Goal: Task Accomplishment & Management: Manage account settings

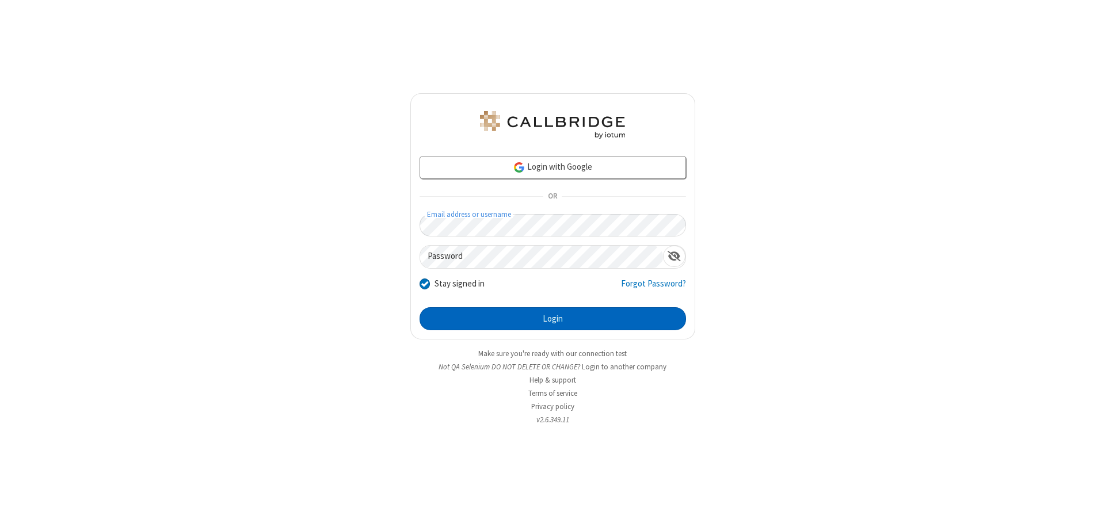
click at [553, 319] on button "Login" at bounding box center [553, 318] width 267 height 23
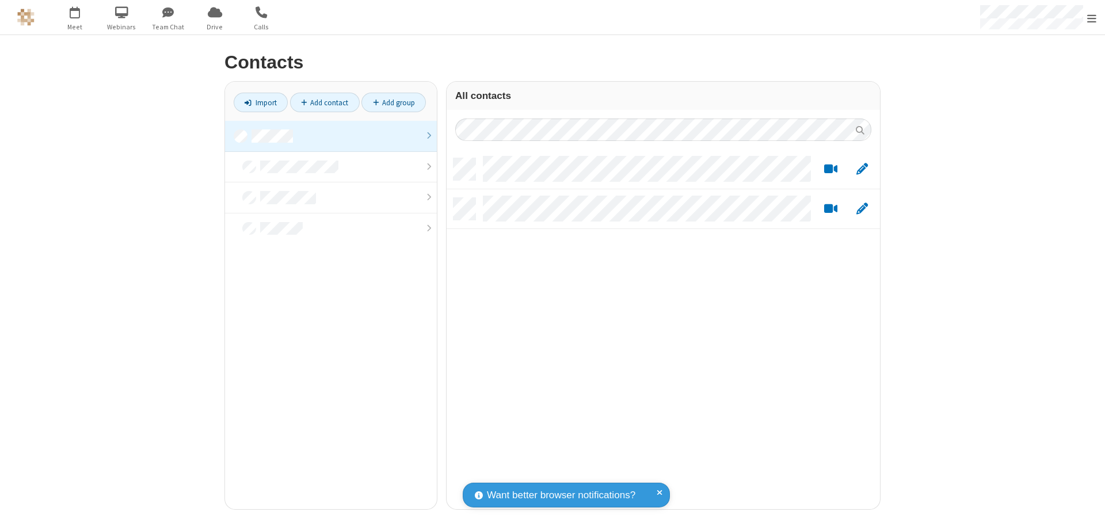
click at [394, 102] on link "Add group" at bounding box center [394, 103] width 64 height 20
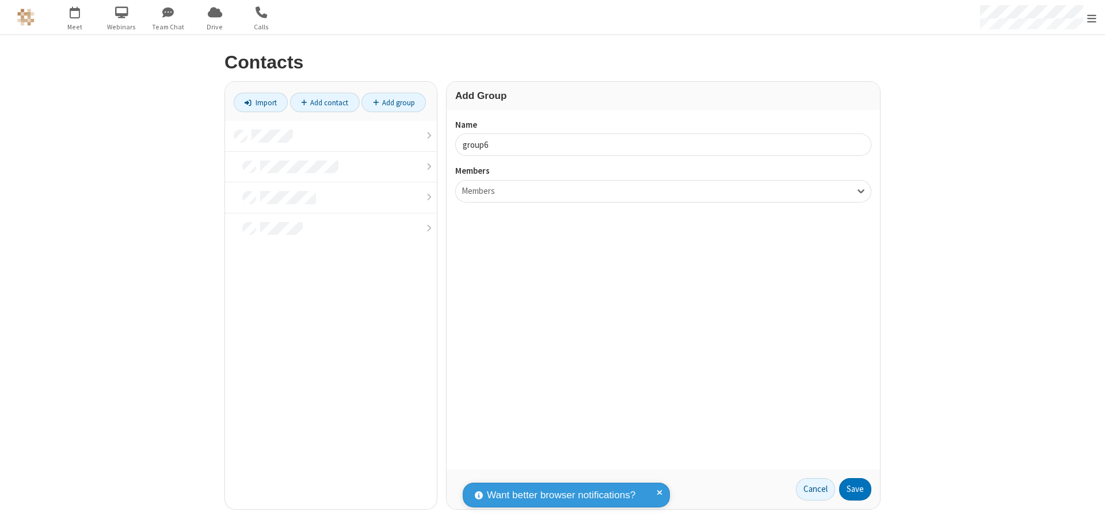
type input "group6"
click at [856, 489] on button "Save" at bounding box center [855, 489] width 32 height 23
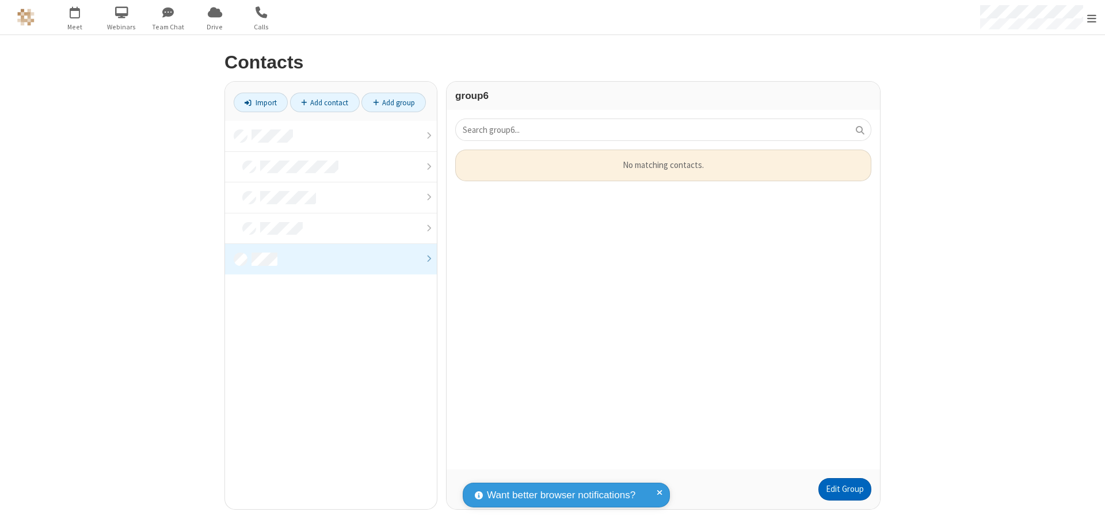
click at [845, 489] on link "Edit Group" at bounding box center [845, 489] width 53 height 23
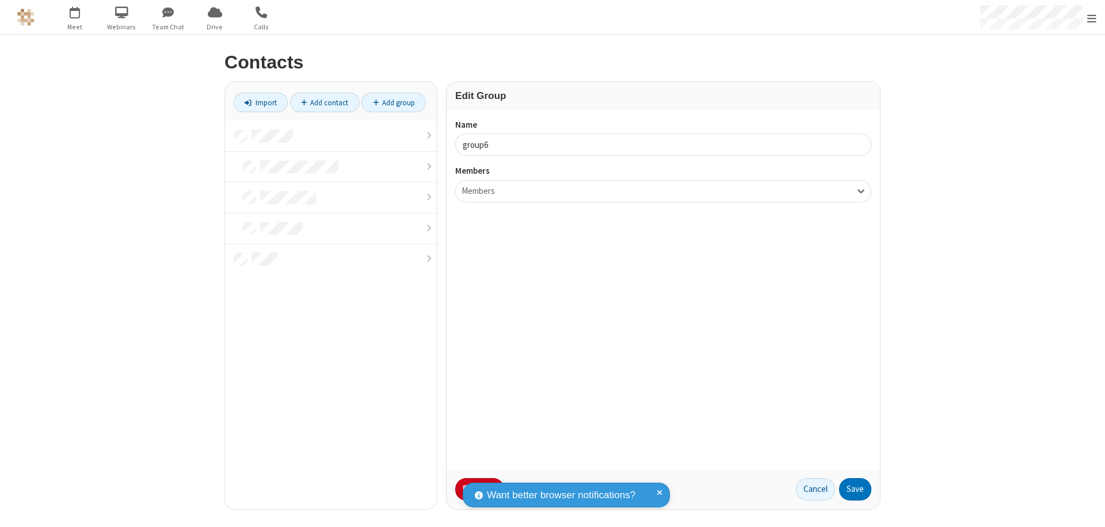
click at [0, 0] on button "No Thanks" at bounding box center [0, 0] width 0 height 0
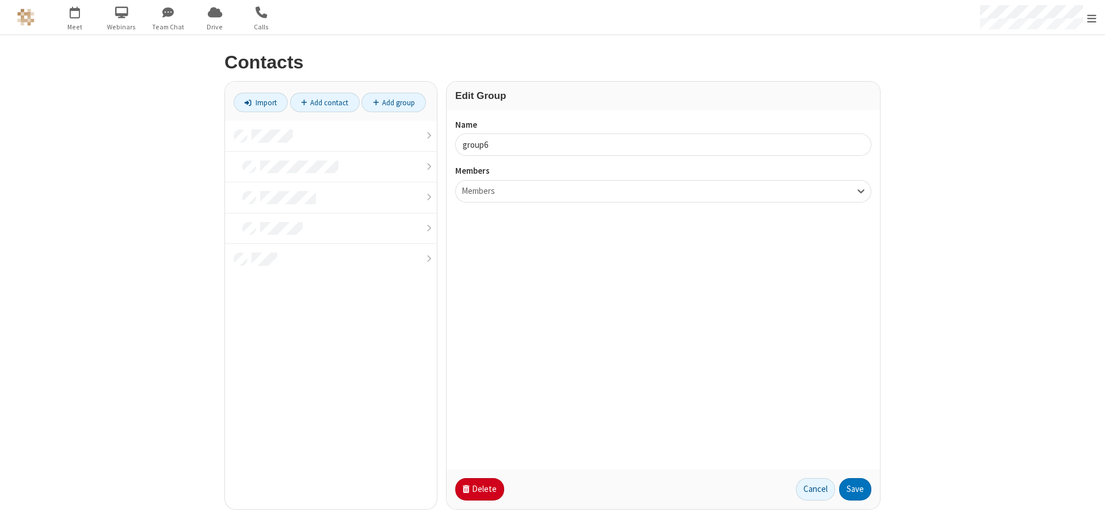
click at [478, 489] on button "Delete" at bounding box center [479, 489] width 49 height 23
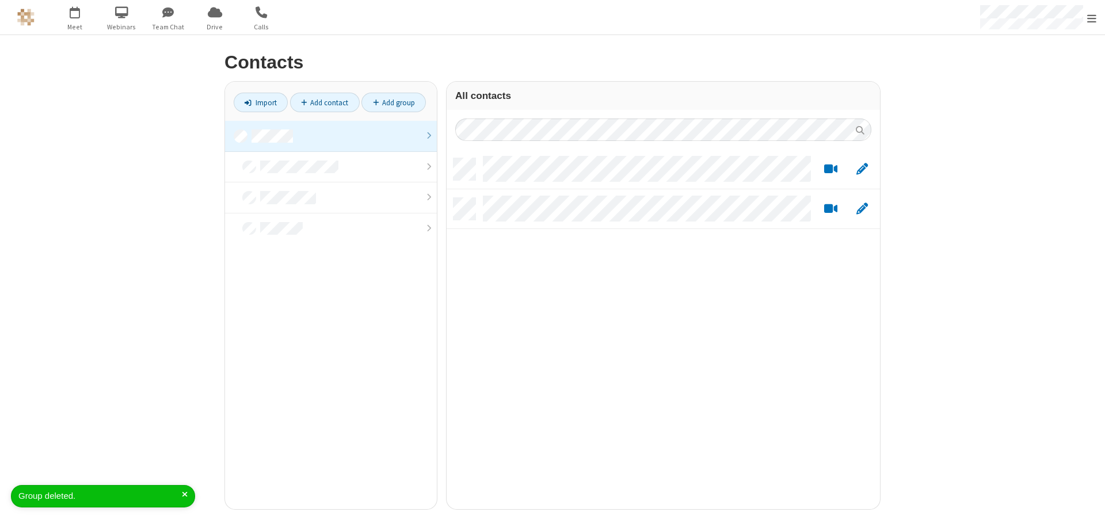
scroll to position [351, 425]
